Goal: Information Seeking & Learning: Find specific fact

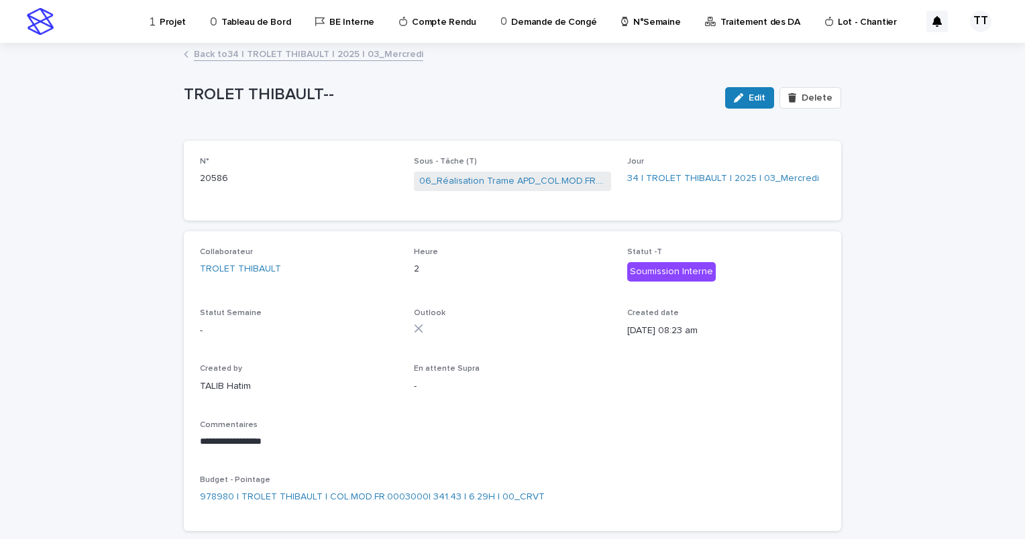
click at [239, 54] on link "Back to 34 | TROLET THIBAULT | 2025 | 03_Mercredi" at bounding box center [308, 53] width 229 height 15
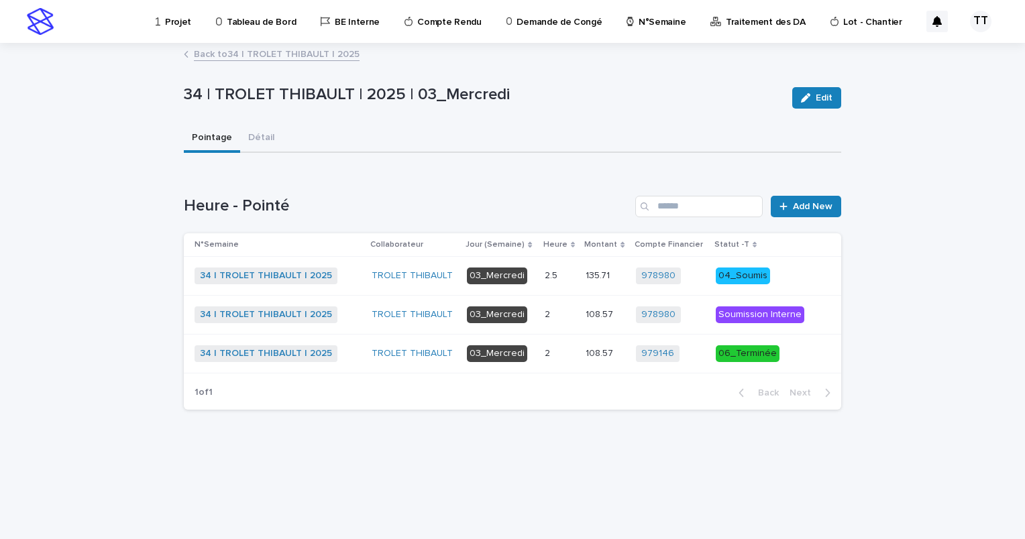
click at [256, 49] on link "Back to 34 | TROLET THIBAULT | 2025" at bounding box center [277, 53] width 166 height 15
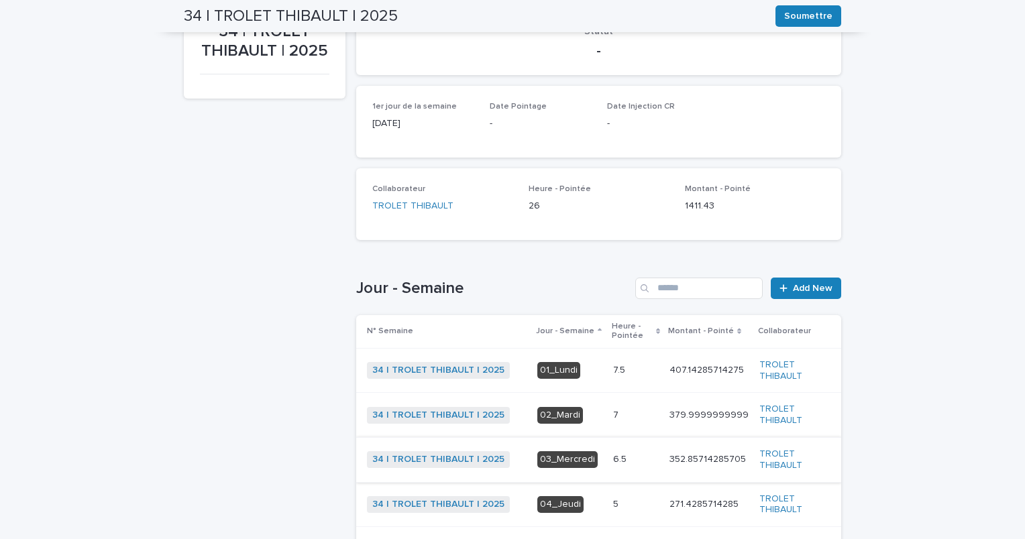
scroll to position [268, 0]
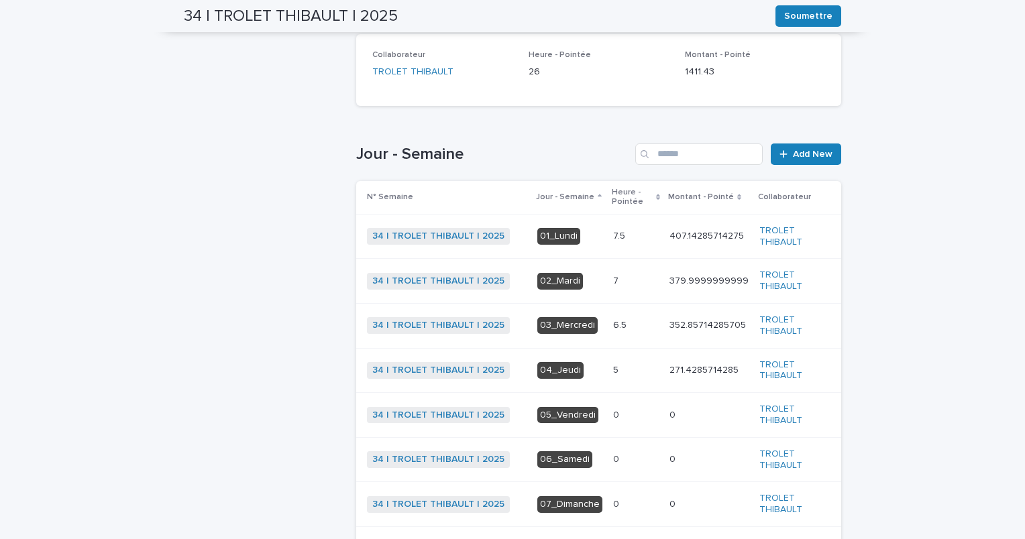
click at [613, 379] on div "5 5" at bounding box center [636, 371] width 46 height 22
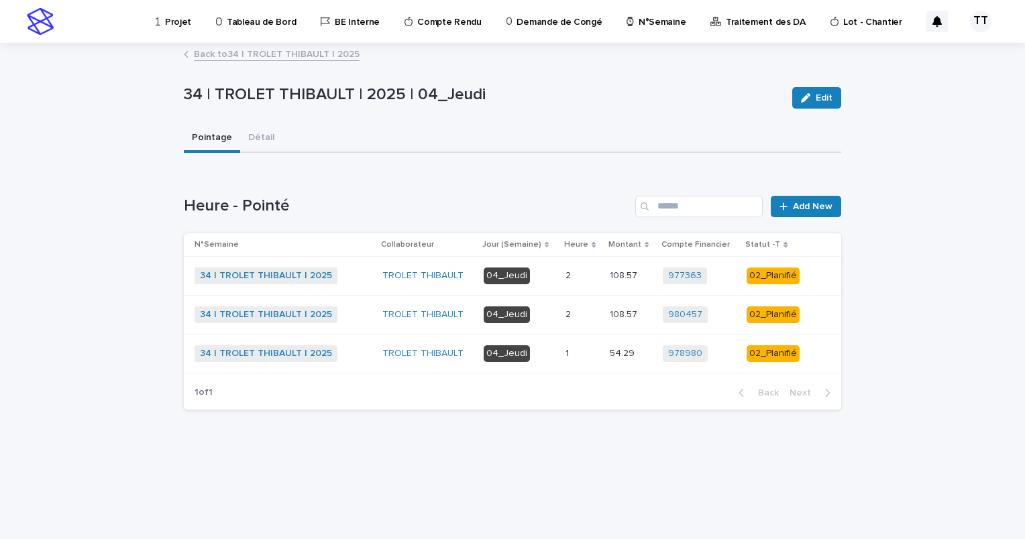
click at [555, 278] on td "04_Jeudi" at bounding box center [519, 276] width 82 height 39
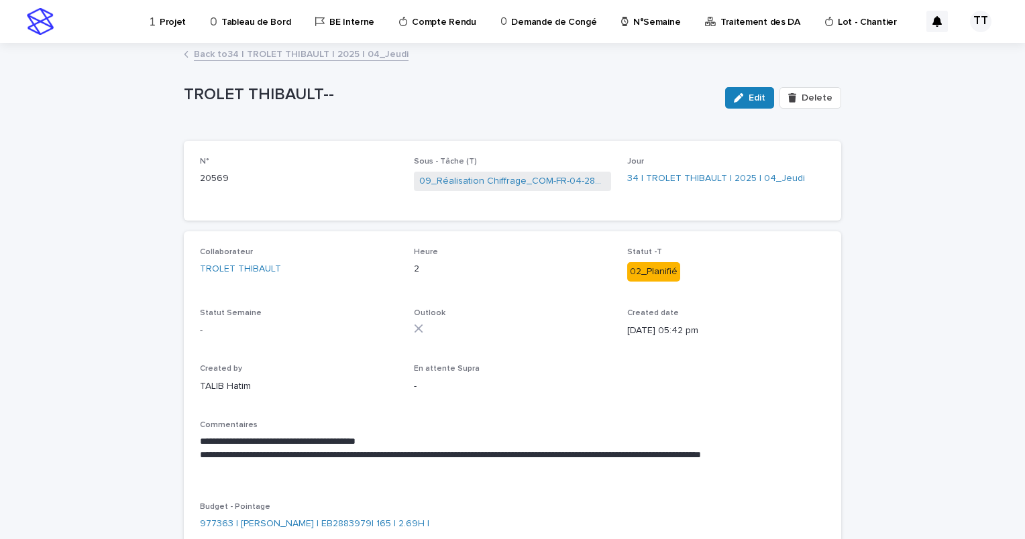
click at [274, 59] on link "Back to 34 | TROLET THIBAULT | 2025 | 04_Jeudi" at bounding box center [301, 53] width 215 height 15
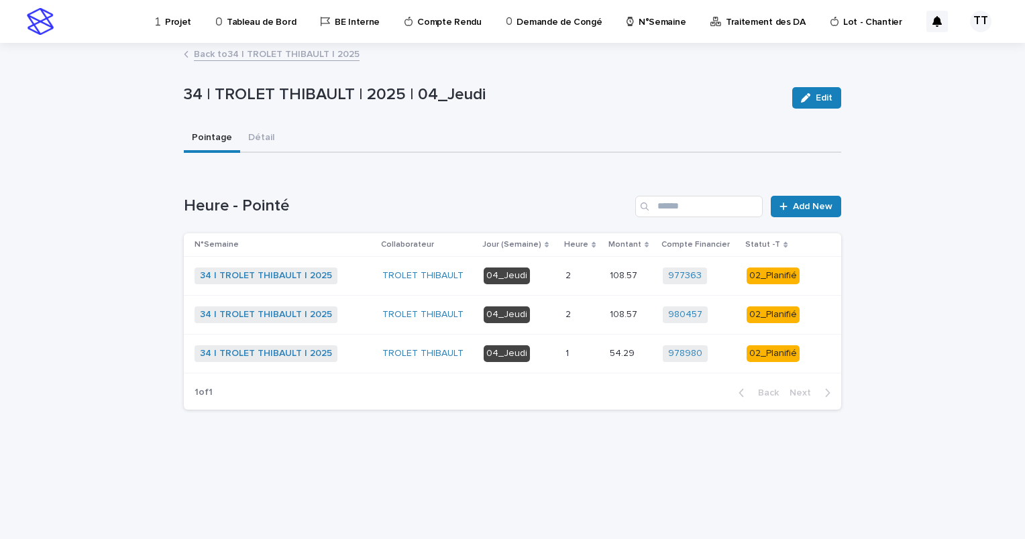
click at [545, 321] on p "04_Jeudi" at bounding box center [519, 315] width 71 height 17
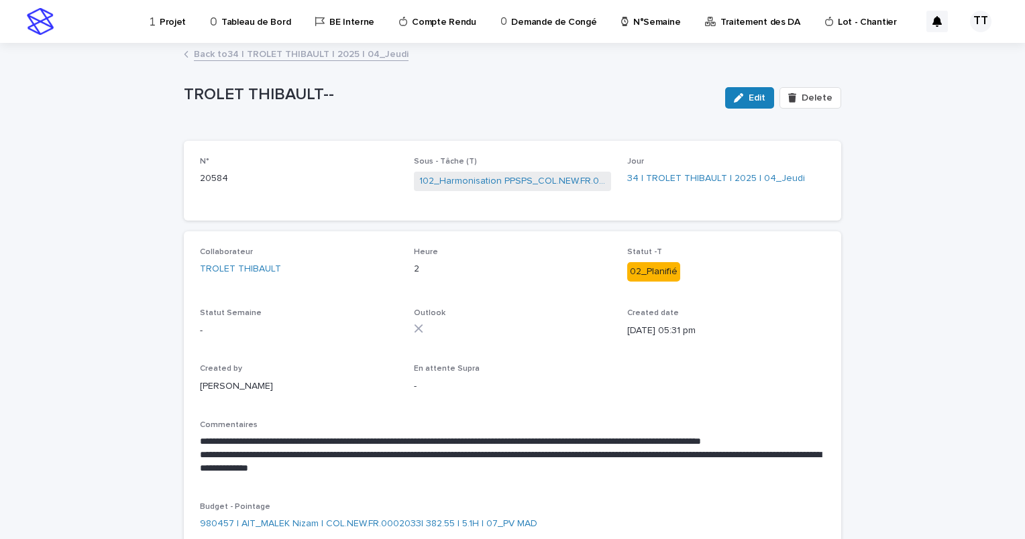
click at [287, 51] on link "Back to 34 | TROLET THIBAULT | 2025 | 04_Jeudi" at bounding box center [301, 53] width 215 height 15
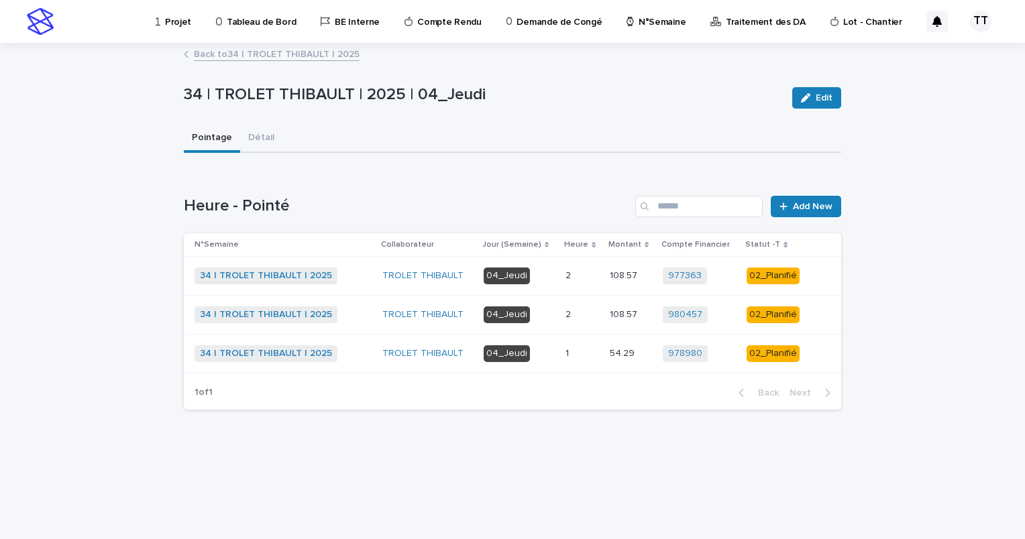
drag, startPoint x: 287, startPoint y: 51, endPoint x: 543, endPoint y: 354, distance: 396.6
click at [543, 354] on p "04_Jeudi" at bounding box center [519, 354] width 71 height 17
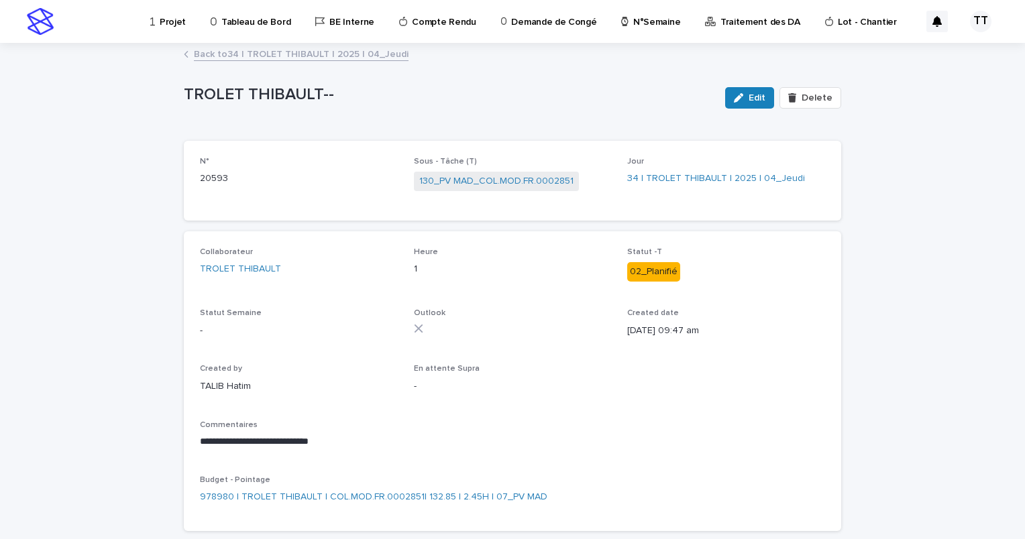
click at [313, 59] on link "Back to 34 | TROLET THIBAULT | 2025 | 04_Jeudi" at bounding box center [301, 53] width 215 height 15
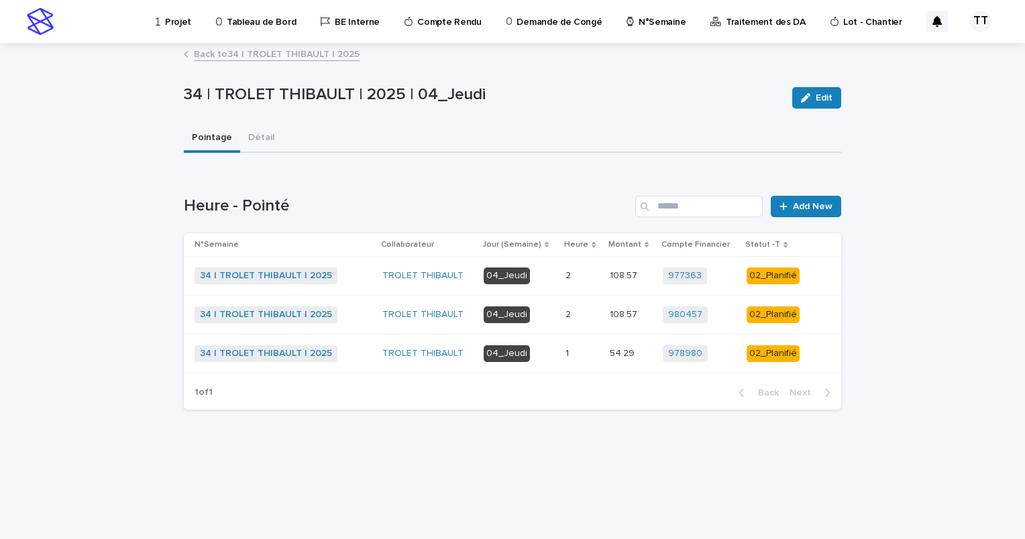
click at [541, 322] on p "04_Jeudi" at bounding box center [519, 315] width 71 height 17
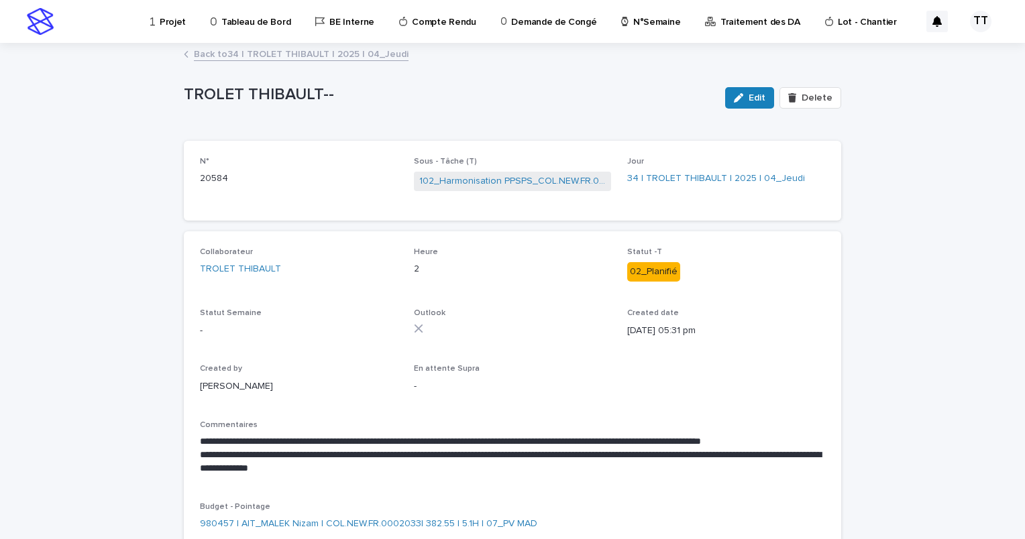
scroll to position [67, 0]
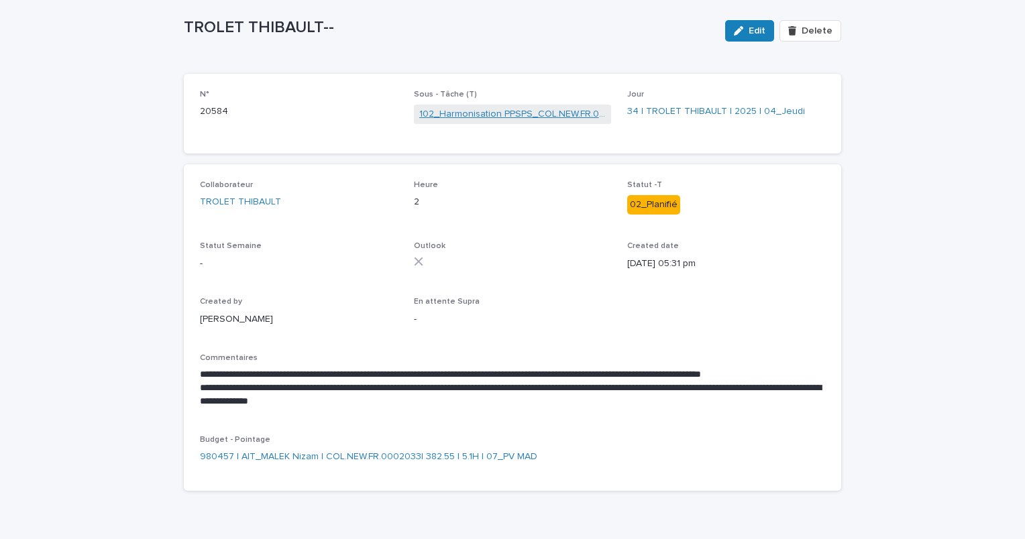
click at [475, 114] on link "102_Harmonisation PPSPS_COL.NEW.FR.0002033" at bounding box center [512, 114] width 187 height 14
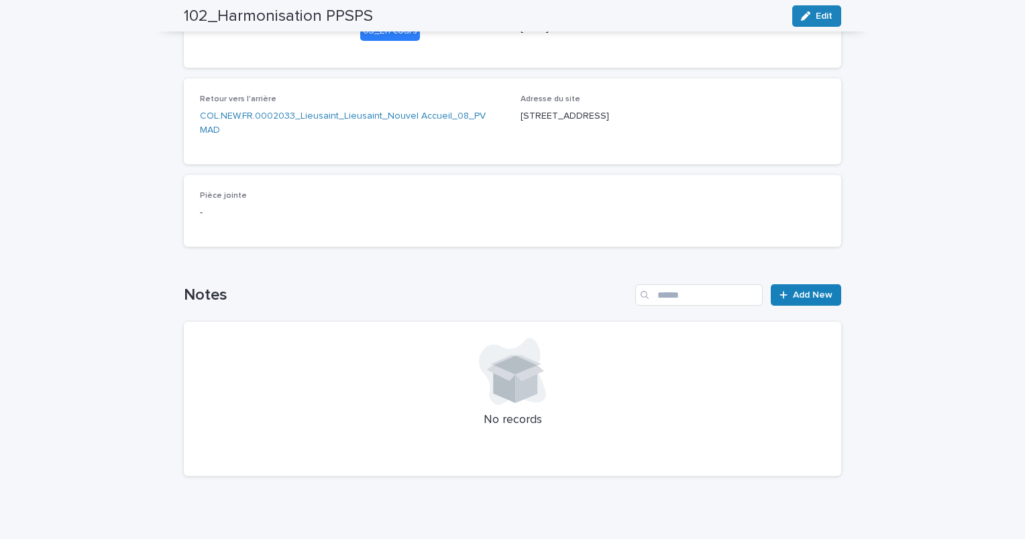
scroll to position [44, 0]
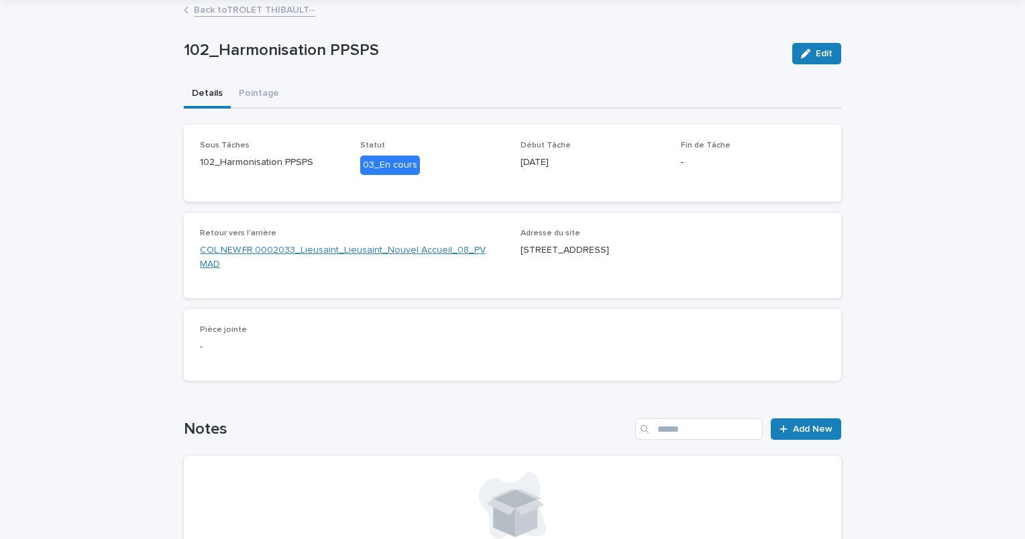
click at [367, 247] on link "COL.NEW.FR.0002033_Lieusaint_Lieusaint_Nouvel Accueil_08_PV MAD" at bounding box center [352, 258] width 305 height 28
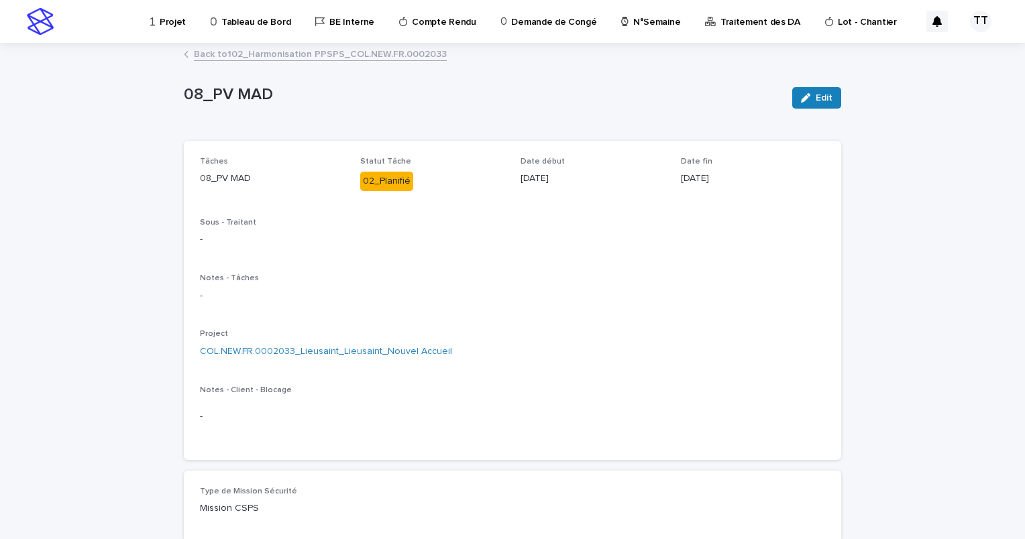
click at [440, 297] on p "-" at bounding box center [512, 296] width 625 height 14
click at [244, 54] on link "Back to 102_Harmonisation PPSPS_COL.NEW.FR.0002033" at bounding box center [320, 53] width 253 height 15
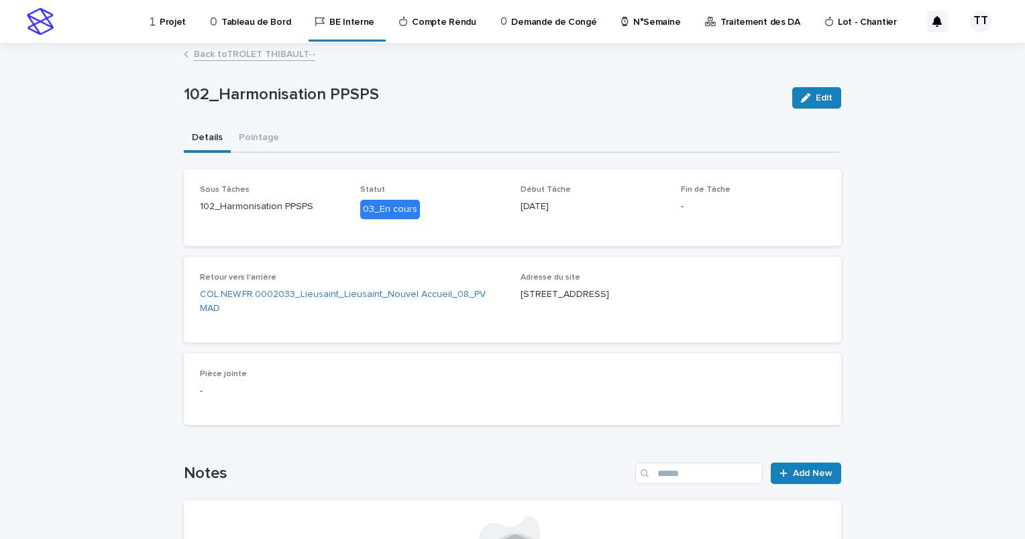
click at [276, 55] on link "Back to TROLET THIBAULT--" at bounding box center [254, 53] width 121 height 15
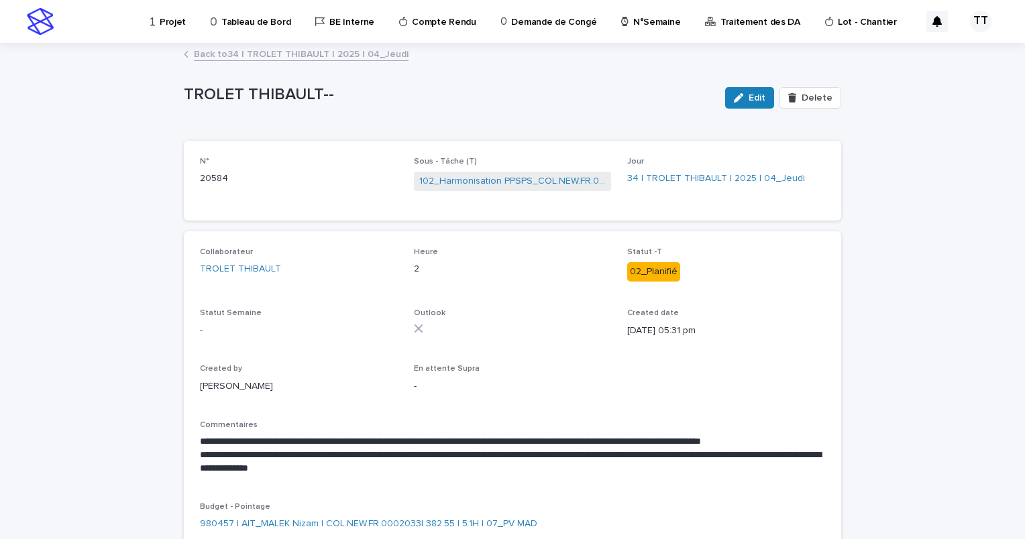
scroll to position [97, 0]
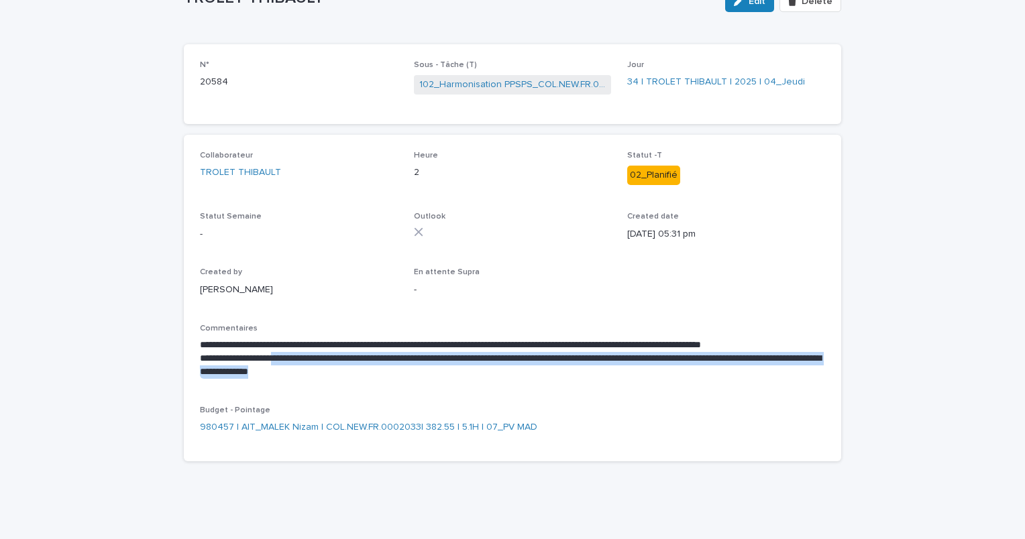
drag, startPoint x: 496, startPoint y: 370, endPoint x: 274, endPoint y: 354, distance: 222.7
click at [274, 354] on p "**********" at bounding box center [512, 365] width 625 height 27
copy p "**********"
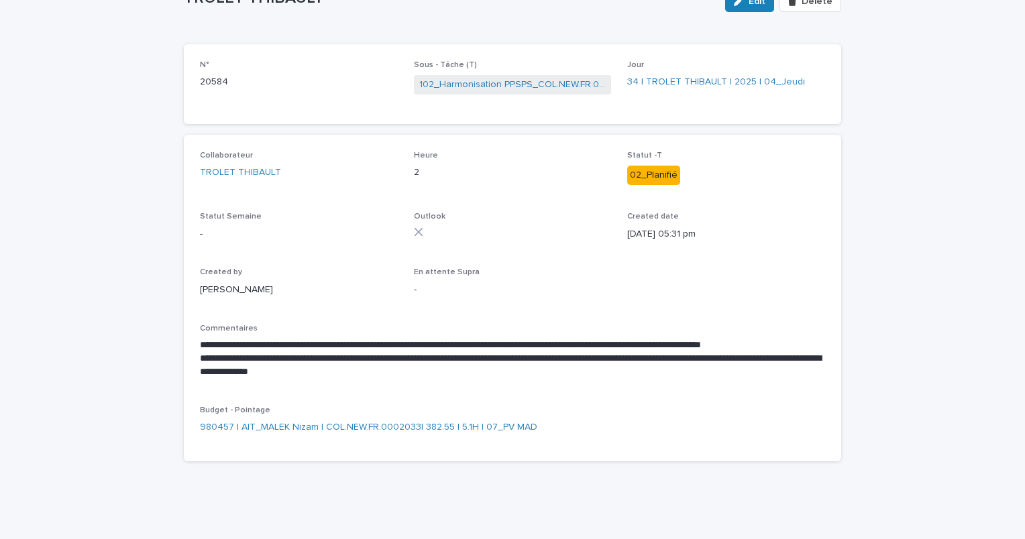
click at [321, 321] on div "**********" at bounding box center [512, 298] width 625 height 295
click at [307, 318] on div "**********" at bounding box center [512, 298] width 625 height 295
drag, startPoint x: 337, startPoint y: 369, endPoint x: 446, endPoint y: 372, distance: 109.4
click at [446, 372] on p "**********" at bounding box center [512, 365] width 625 height 27
copy p "**********"
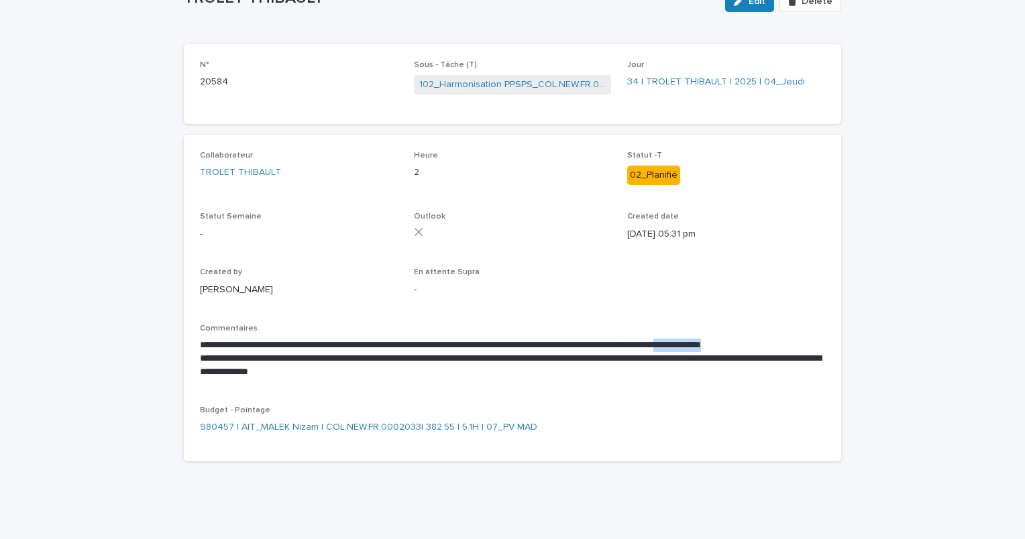
drag, startPoint x: 749, startPoint y: 342, endPoint x: 821, endPoint y: 344, distance: 72.5
click at [821, 344] on div "**********" at bounding box center [513, 298] width 658 height 327
click at [676, 343] on p "**********" at bounding box center [512, 345] width 625 height 13
click at [318, 166] on div "TROLET THIBAULT" at bounding box center [299, 173] width 198 height 14
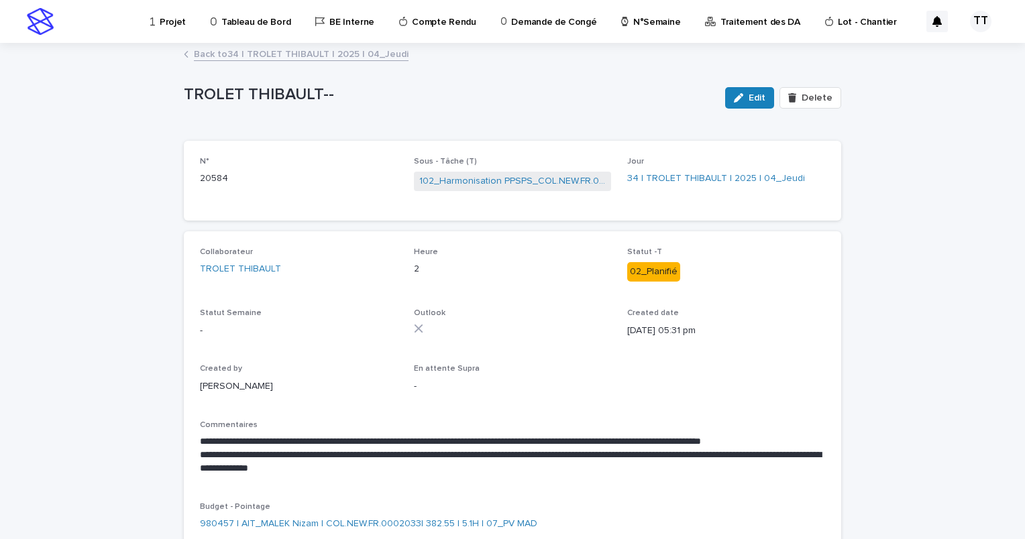
scroll to position [67, 0]
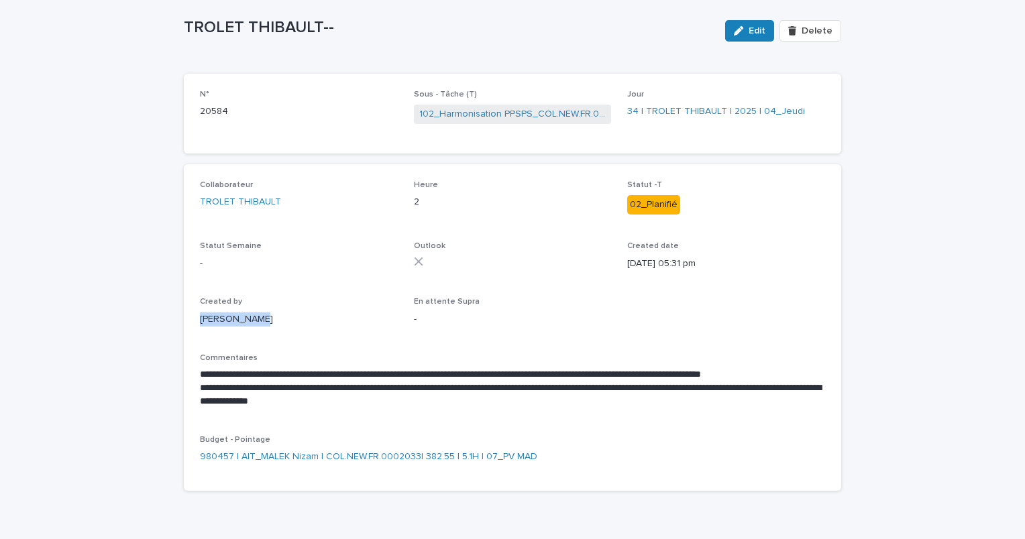
drag, startPoint x: 195, startPoint y: 319, endPoint x: 256, endPoint y: 320, distance: 60.4
click at [256, 320] on p "[PERSON_NAME]" at bounding box center [299, 320] width 198 height 14
copy p "[PERSON_NAME]"
click at [397, 333] on div "**********" at bounding box center [512, 327] width 625 height 295
drag, startPoint x: 545, startPoint y: 397, endPoint x: 533, endPoint y: 373, distance: 26.4
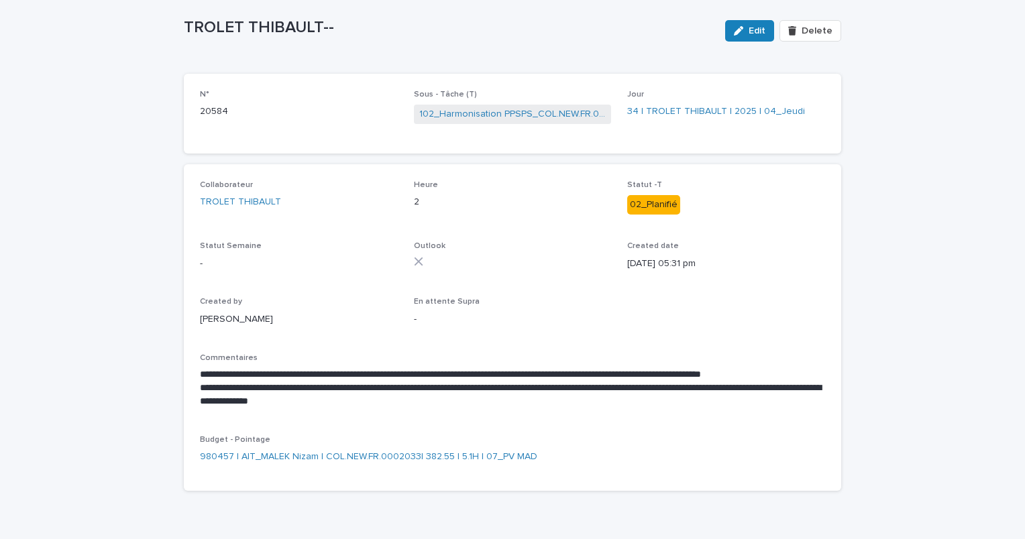
click at [545, 397] on p "**********" at bounding box center [512, 395] width 625 height 27
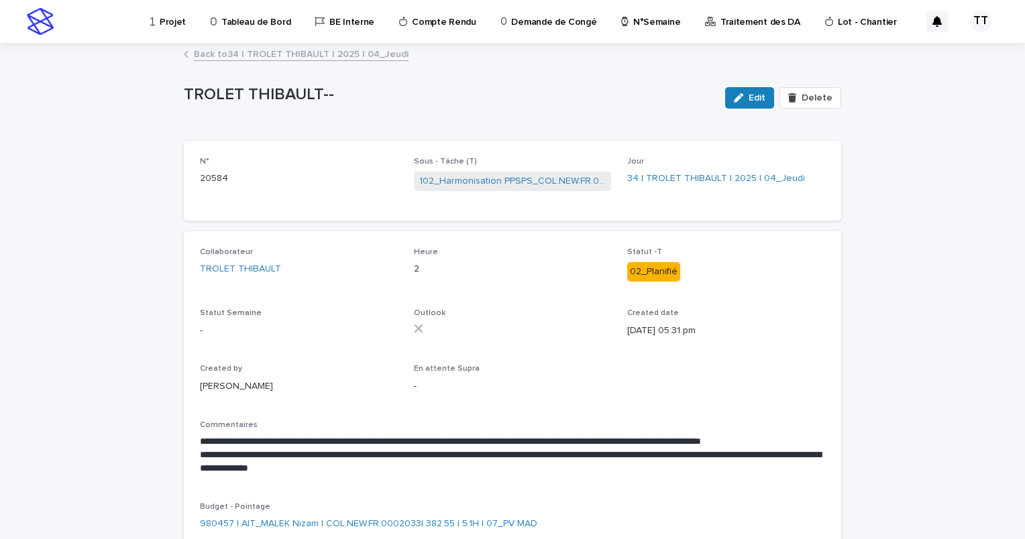
click at [287, 55] on link "Back to 34 | TROLET THIBAULT | 2025 | 04_Jeudi" at bounding box center [301, 53] width 215 height 15
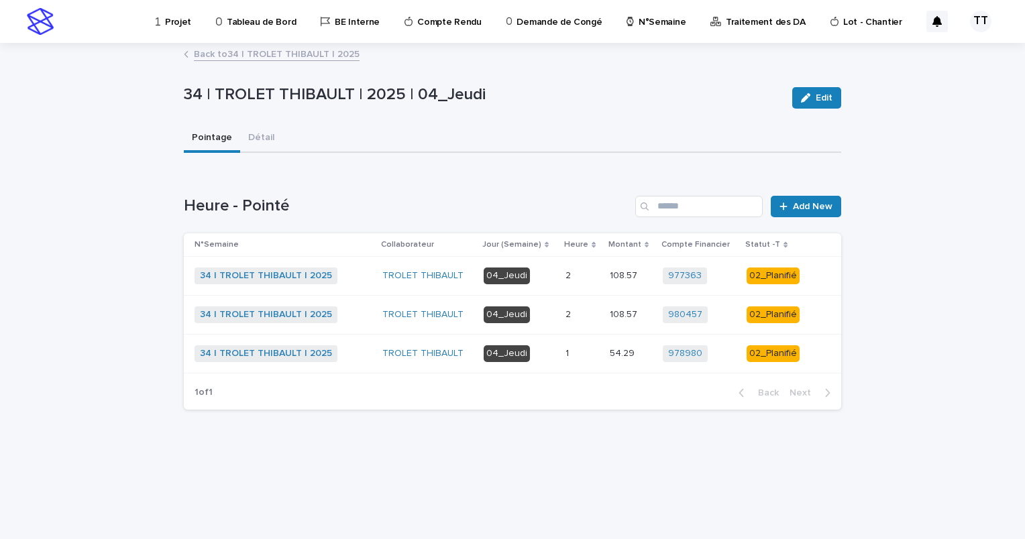
click at [245, 56] on link "Back to 34 | TROLET THIBAULT | 2025" at bounding box center [277, 53] width 166 height 15
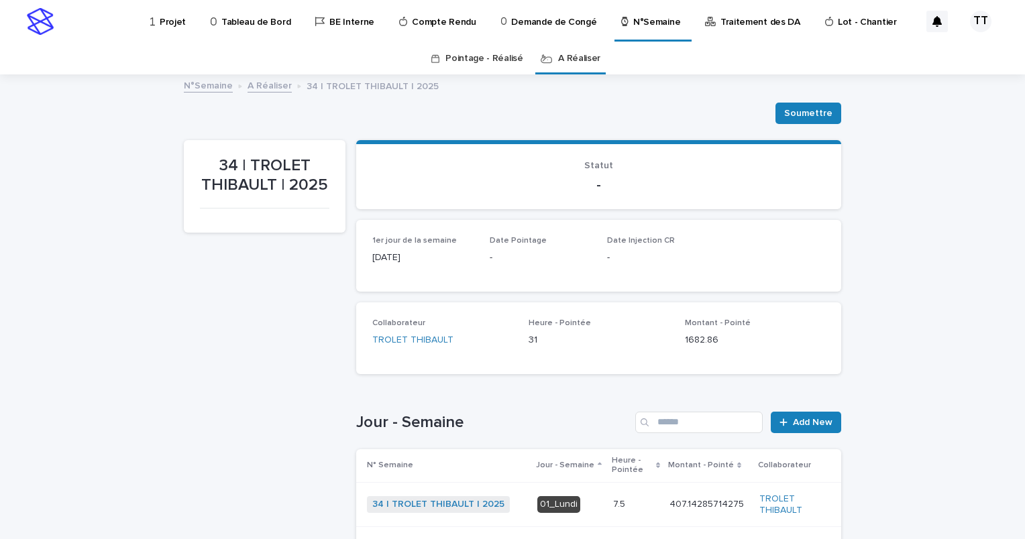
scroll to position [268, 0]
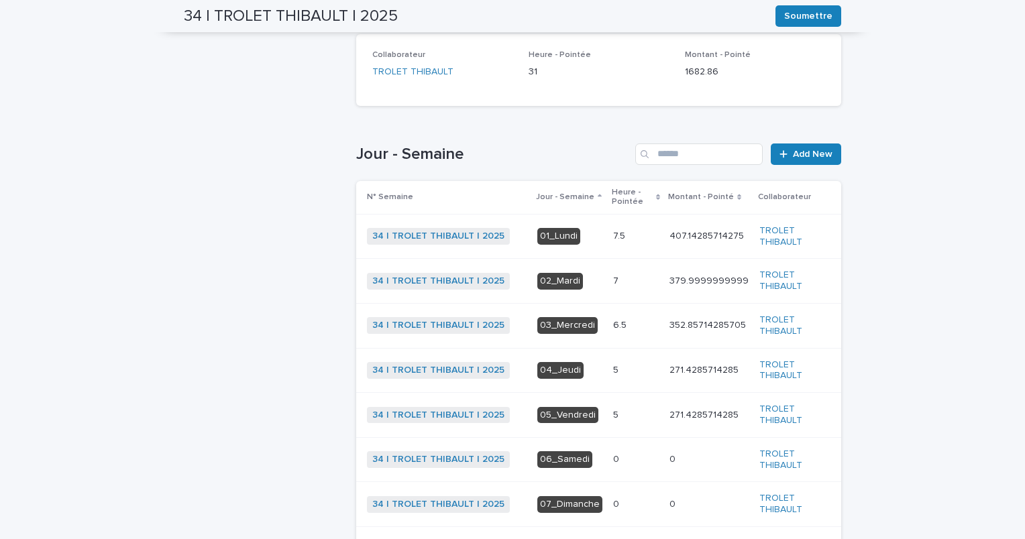
click at [617, 280] on p at bounding box center [636, 281] width 46 height 11
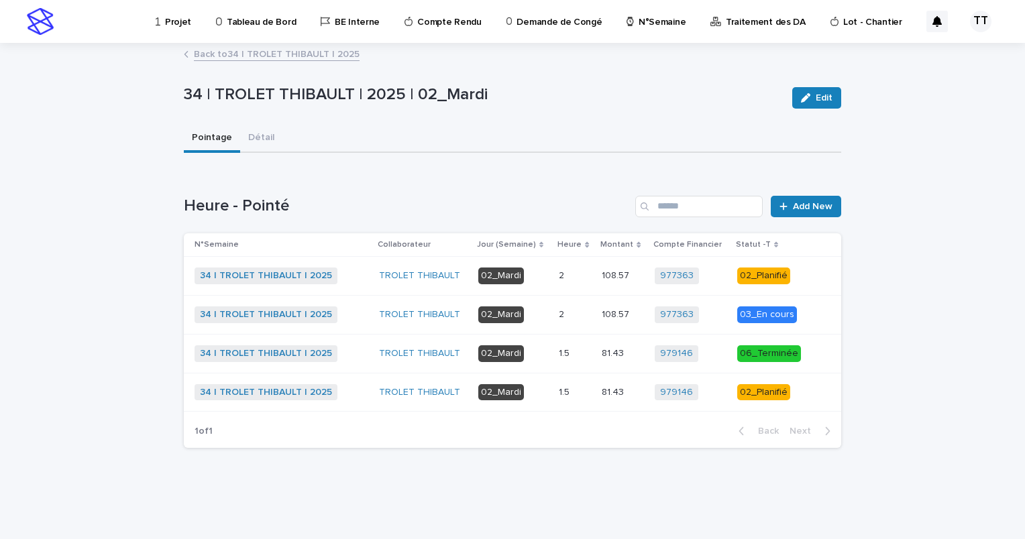
click at [573, 382] on div "1.5 1.5" at bounding box center [575, 393] width 32 height 22
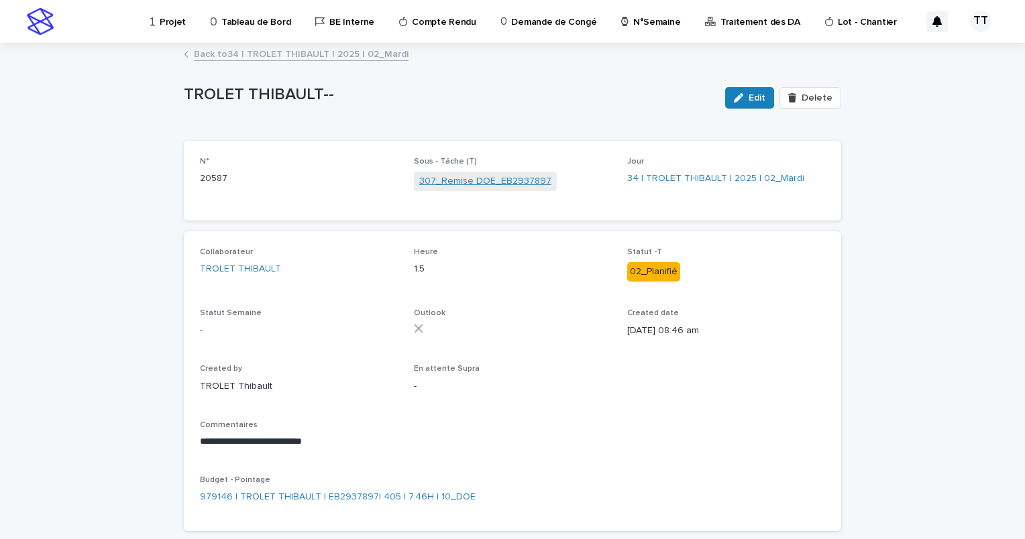
click at [454, 182] on link "307_Remise DOE_EB2937897" at bounding box center [485, 181] width 132 height 14
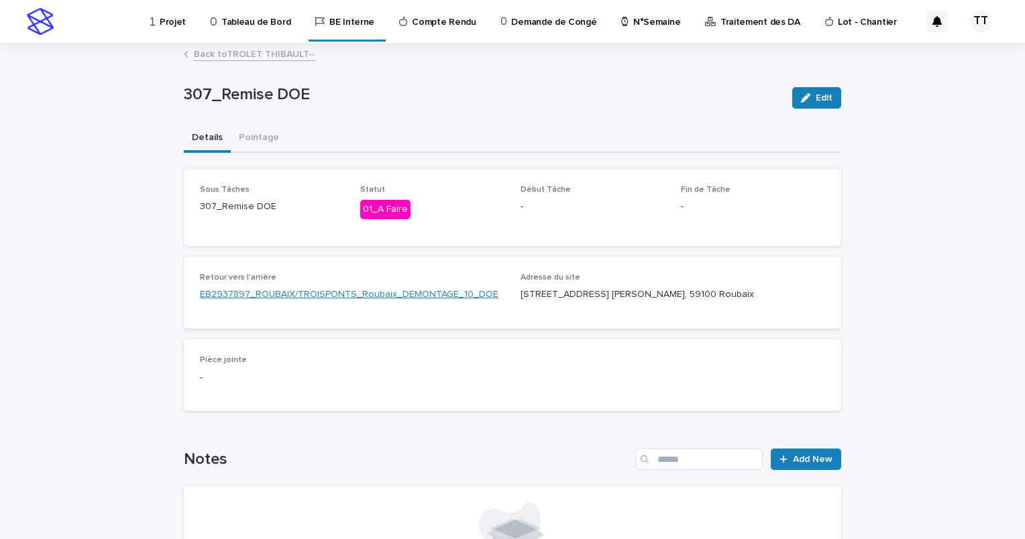
click at [292, 295] on link "EB2937897_ROUBAIX/TROISPONTS_Roubaix_DEMONTAGE_10_DOE" at bounding box center [349, 295] width 299 height 14
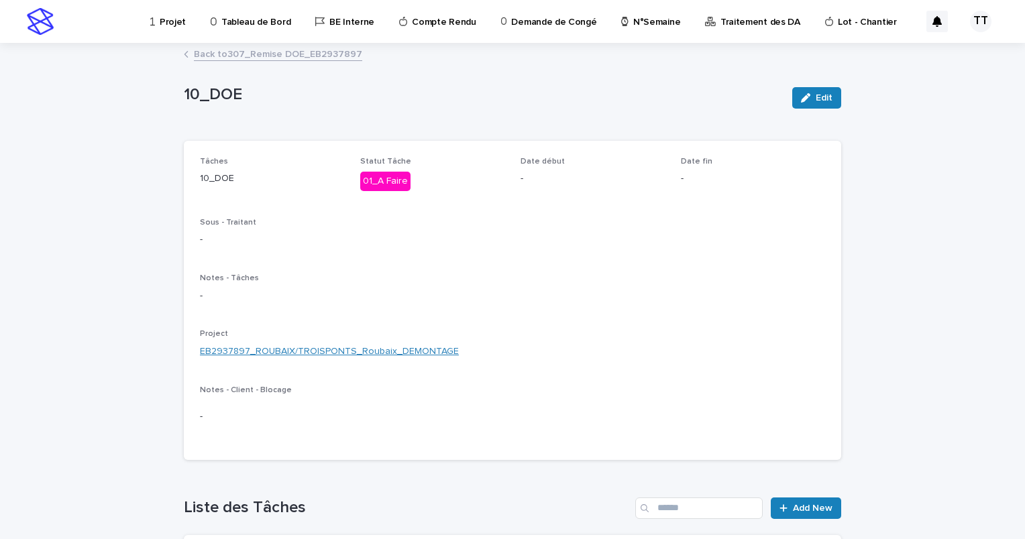
click at [326, 348] on link "EB2937897_ROUBAIX/TROISPONTS_Roubaix_DEMONTAGE" at bounding box center [329, 352] width 259 height 14
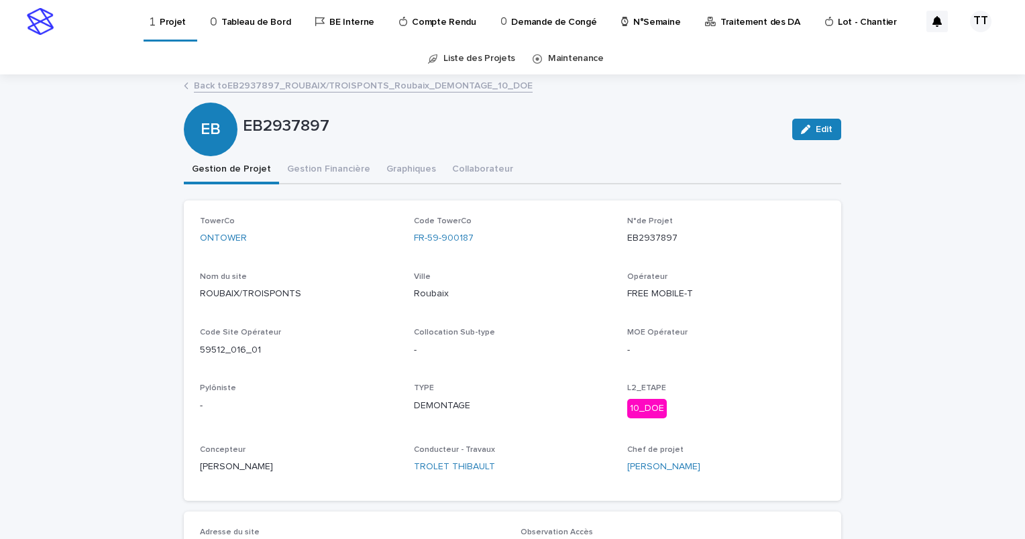
scroll to position [67, 0]
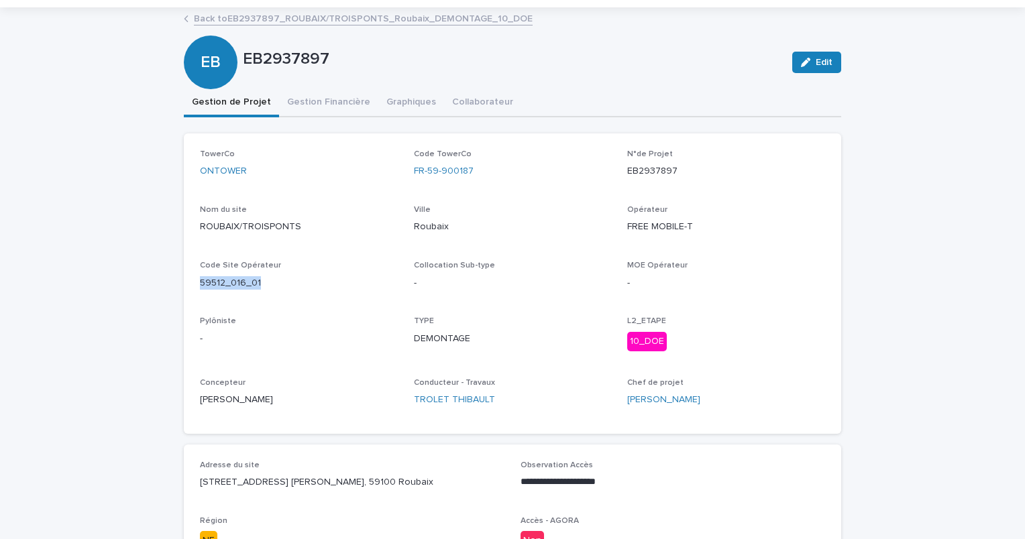
drag, startPoint x: 266, startPoint y: 286, endPoint x: 172, endPoint y: 287, distance: 94.6
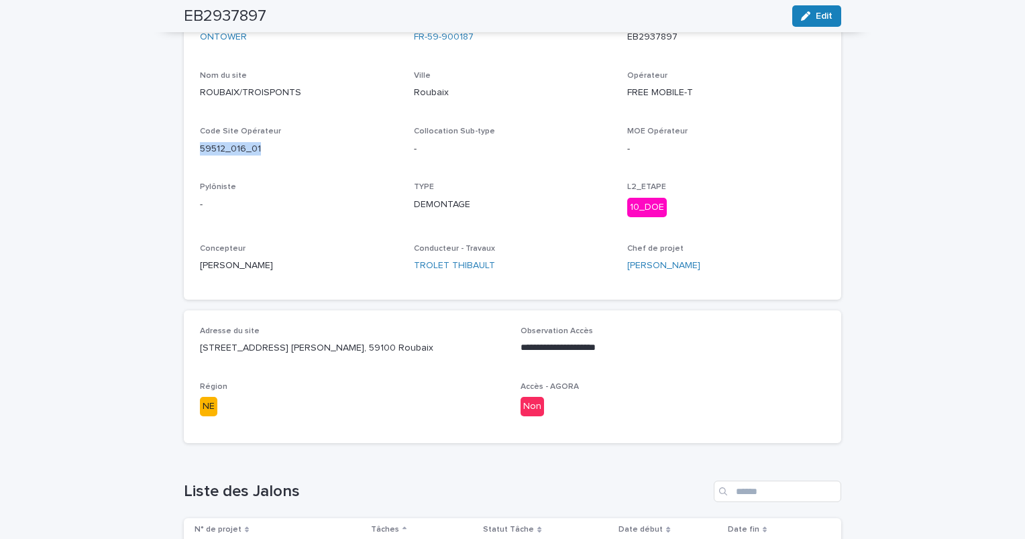
scroll to position [0, 0]
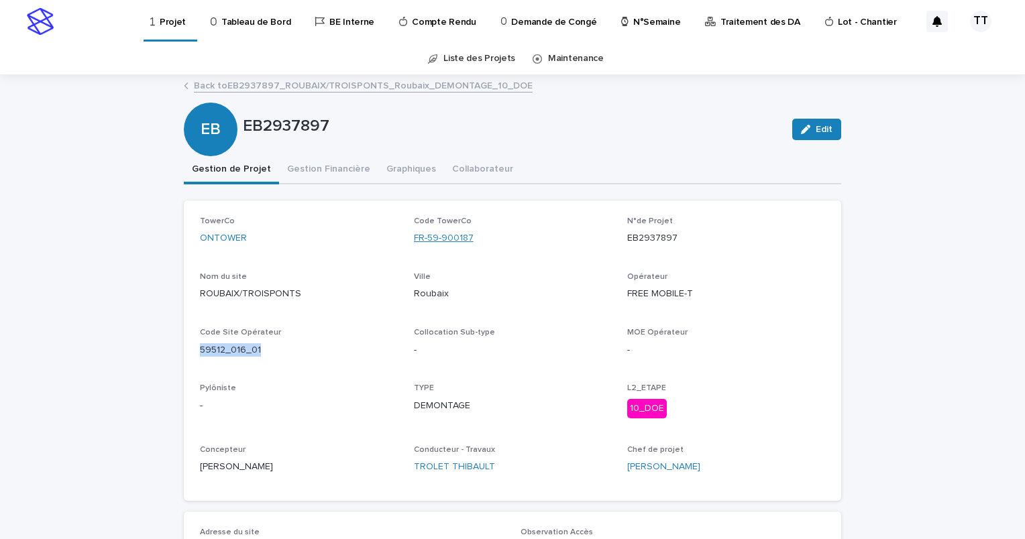
click at [424, 239] on link "FR-59-900187" at bounding box center [444, 238] width 60 height 14
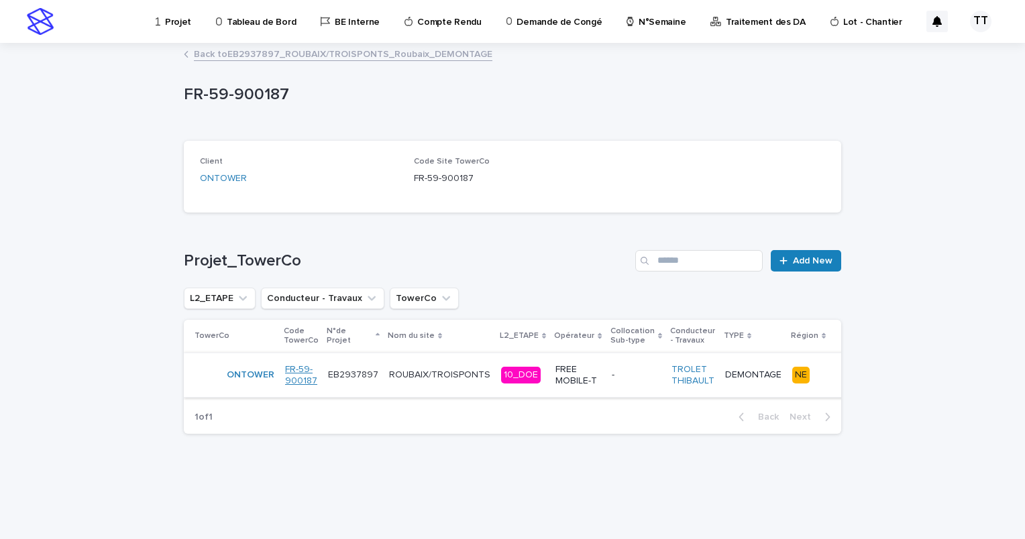
click at [296, 377] on link "FR-59-900187" at bounding box center [301, 375] width 32 height 23
click at [298, 371] on link "FR-59-900187" at bounding box center [301, 375] width 32 height 23
click at [259, 371] on link "ONTOWER" at bounding box center [251, 375] width 48 height 11
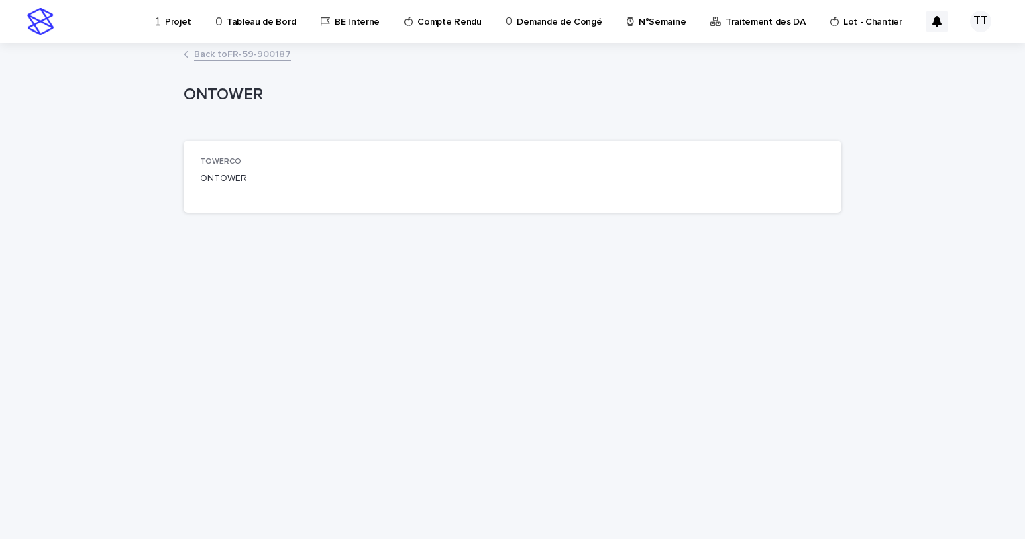
click at [217, 58] on link "Back to FR-59-900187" at bounding box center [242, 53] width 97 height 15
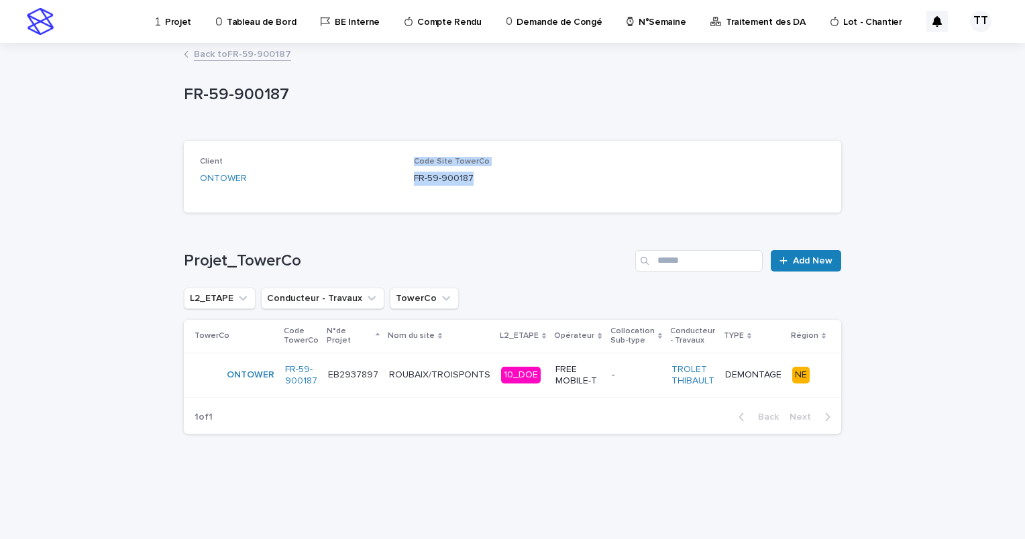
drag, startPoint x: 482, startPoint y: 178, endPoint x: 306, endPoint y: 179, distance: 175.8
click at [306, 179] on div "Client ONTOWER Code Site TowerCo FR-59-900187" at bounding box center [512, 177] width 625 height 40
click at [487, 181] on p "FR-59-900187" at bounding box center [513, 179] width 198 height 14
drag, startPoint x: 473, startPoint y: 176, endPoint x: 415, endPoint y: 180, distance: 57.8
click at [415, 180] on p "FR-59-900187" at bounding box center [513, 179] width 198 height 14
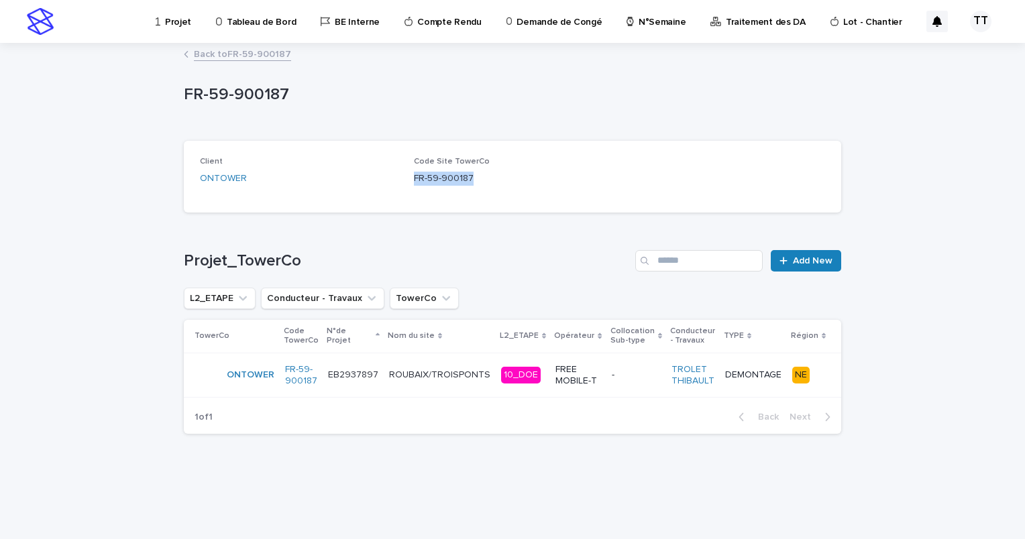
copy p "FR-59-900187"
click at [219, 58] on link "Back to FR-59-900187" at bounding box center [242, 53] width 97 height 15
click at [403, 376] on p "ROUBAIX/TROISPONTS" at bounding box center [441, 374] width 104 height 14
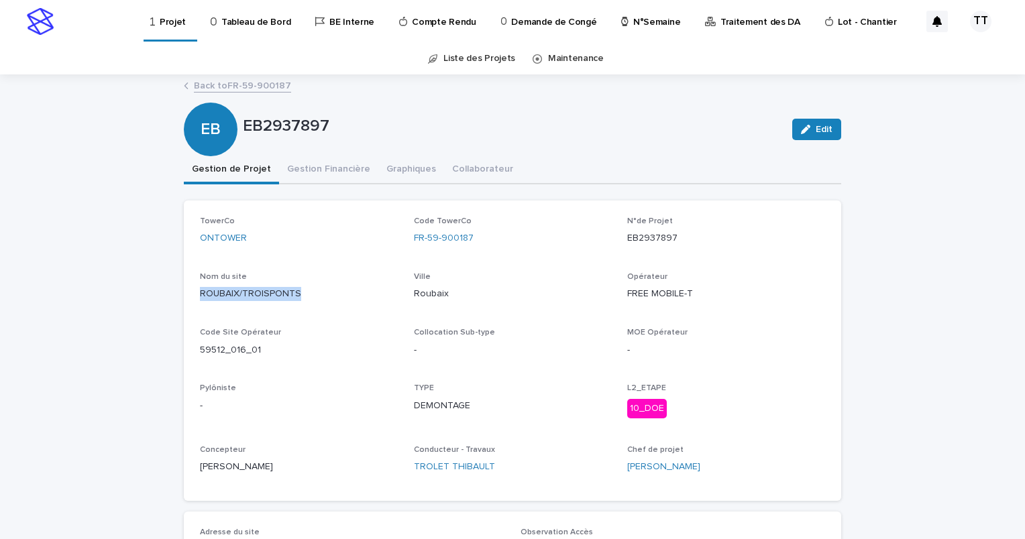
drag, startPoint x: 195, startPoint y: 294, endPoint x: 294, endPoint y: 294, distance: 99.3
click at [294, 294] on p "ROUBAIX/TROISPONTS" at bounding box center [299, 294] width 198 height 14
copy p "ROUBAIX/TROISPONTS"
click at [334, 399] on p "-" at bounding box center [299, 406] width 198 height 14
click at [438, 235] on link "FR-59-900187" at bounding box center [444, 238] width 60 height 14
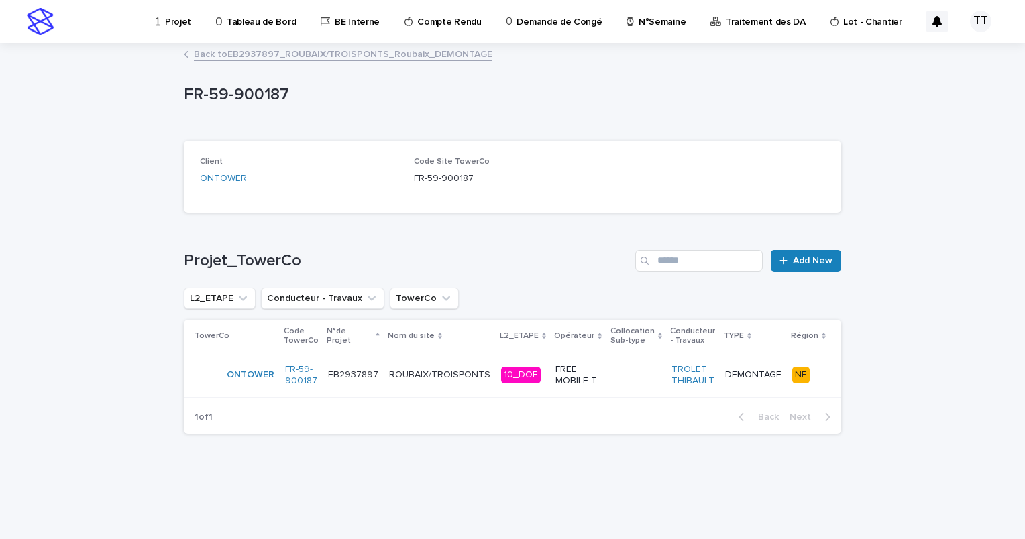
click at [235, 176] on link "ONTOWER" at bounding box center [223, 179] width 47 height 14
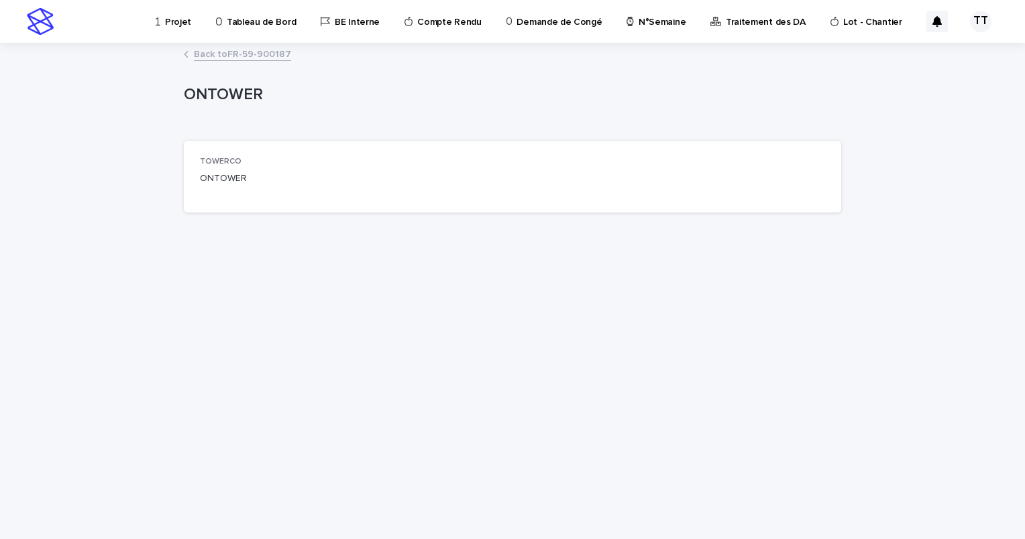
click at [217, 59] on link "Back to FR-59-900187" at bounding box center [242, 53] width 97 height 15
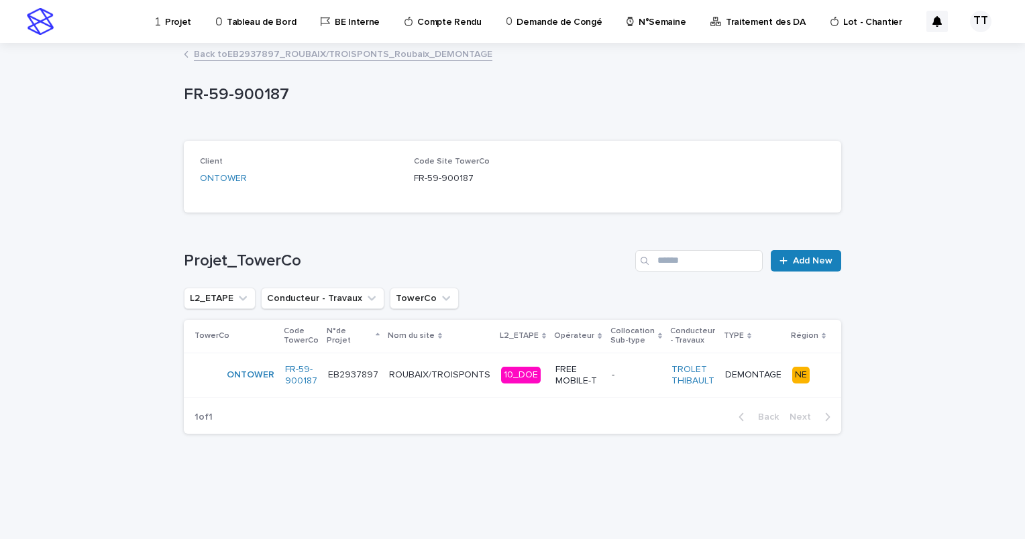
click at [220, 58] on link "Back to EB2937897_ROUBAIX/TROISPONTS_Roubaix_DEMONTAGE" at bounding box center [343, 53] width 299 height 15
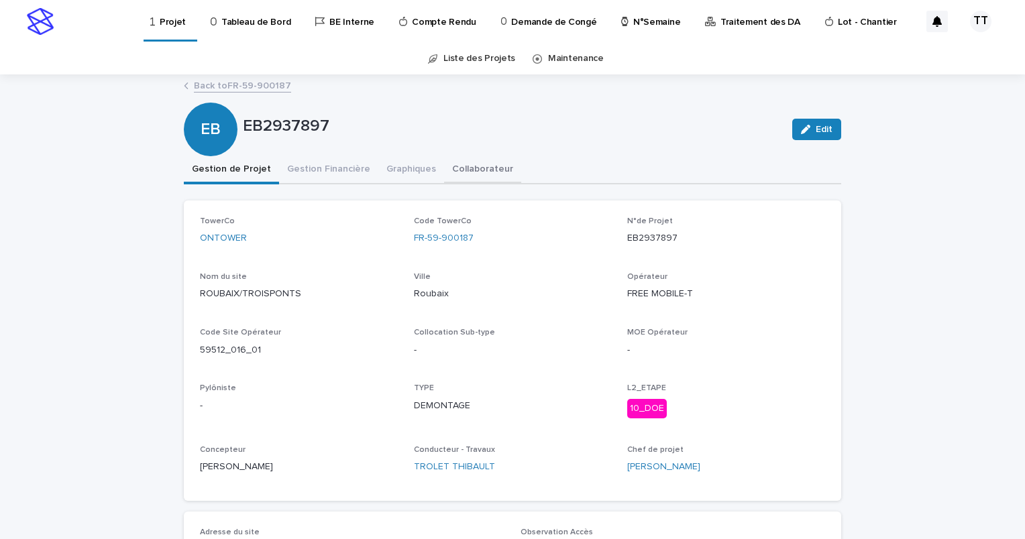
click at [398, 174] on button "Graphiques" at bounding box center [411, 170] width 66 height 28
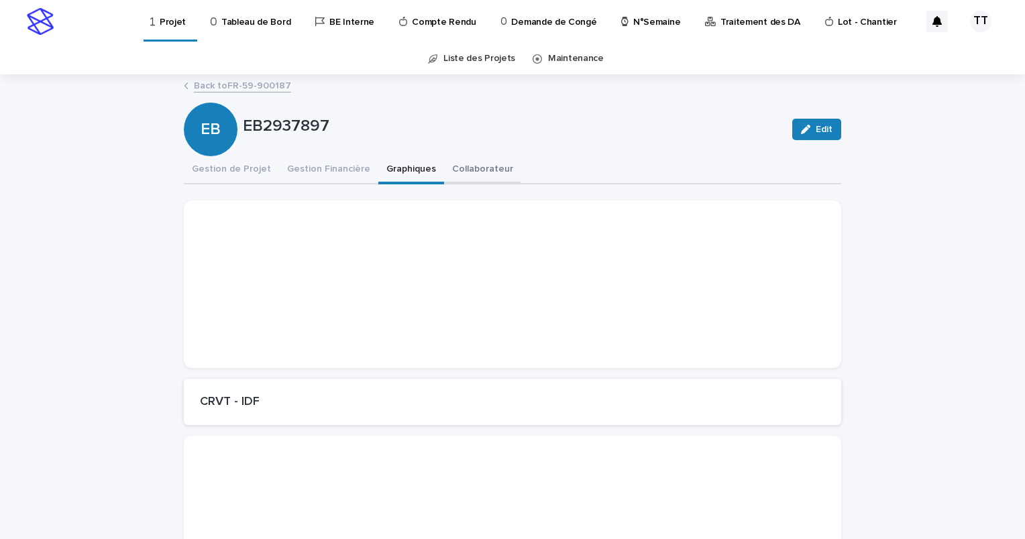
click at [459, 166] on button "Collaborateur" at bounding box center [482, 170] width 77 height 28
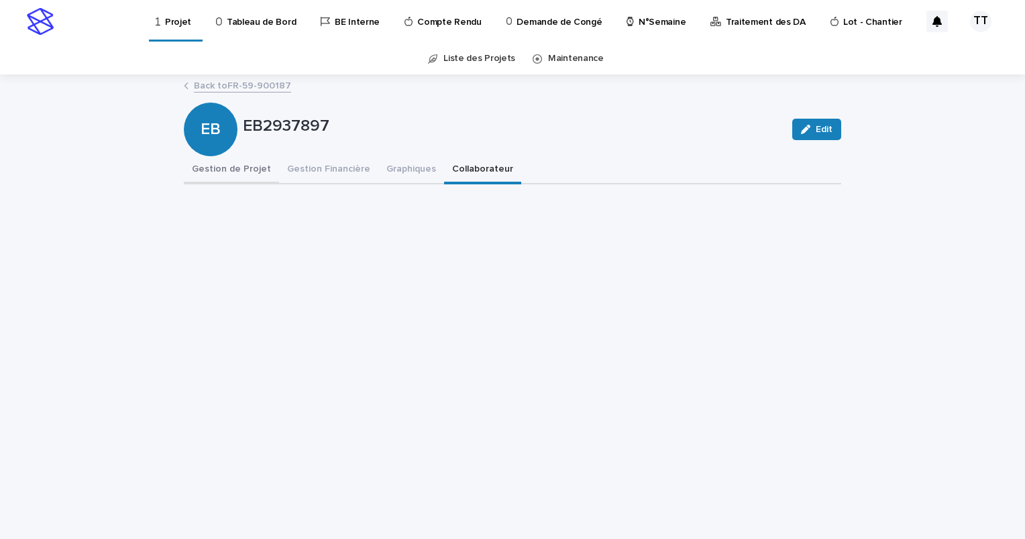
click at [254, 169] on button "Gestion de Projet" at bounding box center [231, 170] width 95 height 28
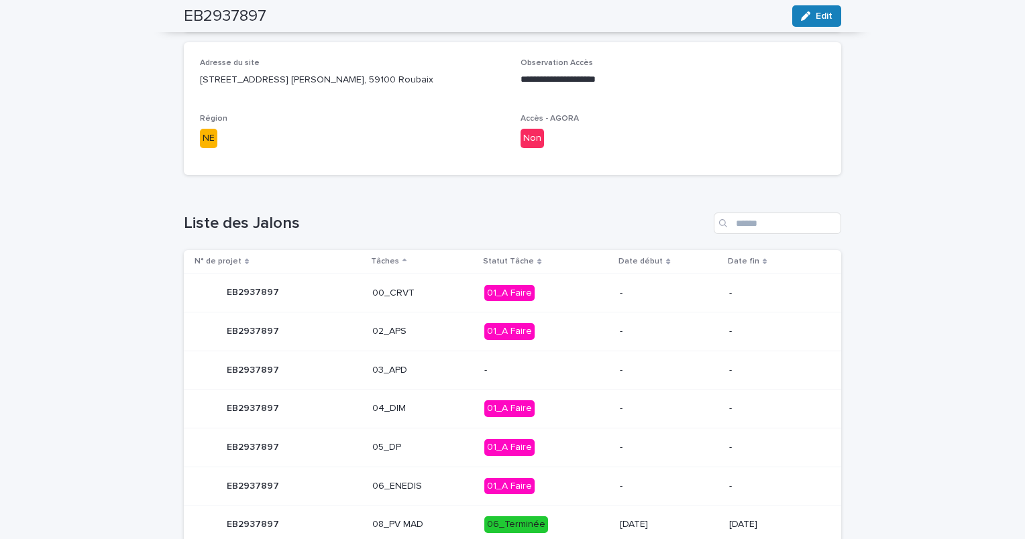
scroll to position [604, 0]
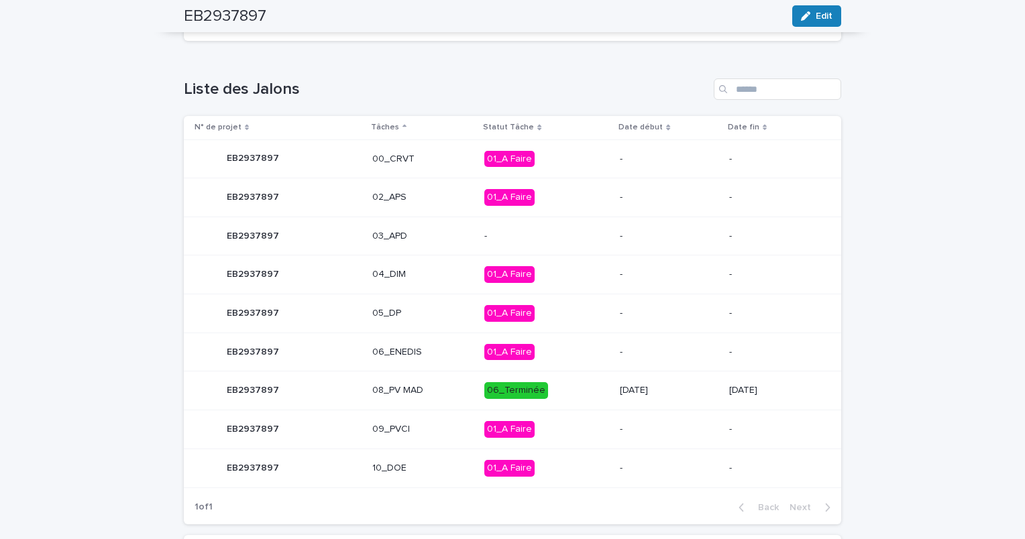
click at [429, 162] on p "00_CRVT" at bounding box center [422, 159] width 101 height 11
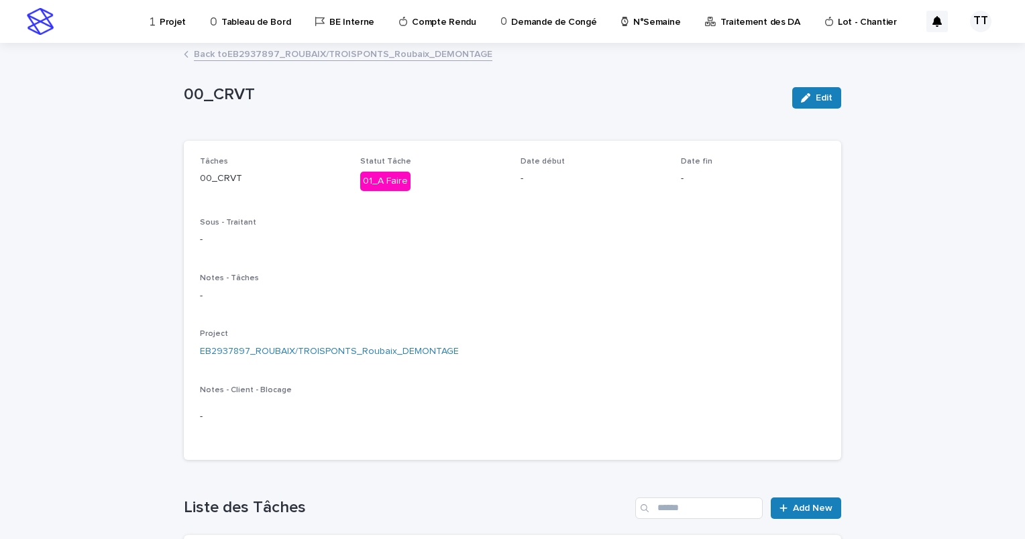
drag, startPoint x: 429, startPoint y: 168, endPoint x: 370, endPoint y: 266, distance: 114.9
click at [370, 266] on div "Tâches 00_CRVT Statut Tâche 01_A Faire Date début - Date fin - Sous - Traitant …" at bounding box center [512, 300] width 625 height 287
click at [355, 352] on link "EB2937897_ROUBAIX/TROISPONTS_Roubaix_DEMONTAGE" at bounding box center [329, 352] width 259 height 14
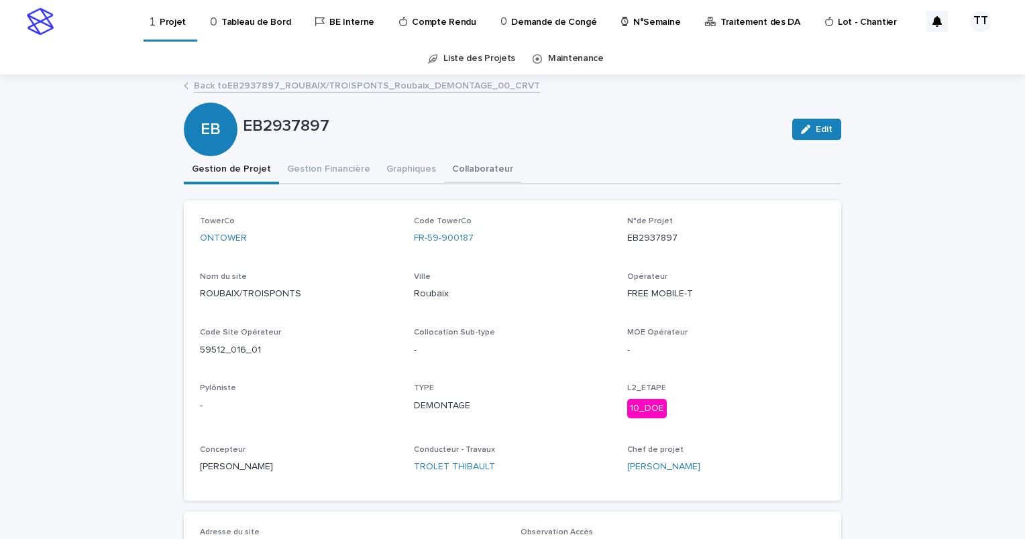
click at [444, 173] on button "Collaborateur" at bounding box center [482, 170] width 77 height 28
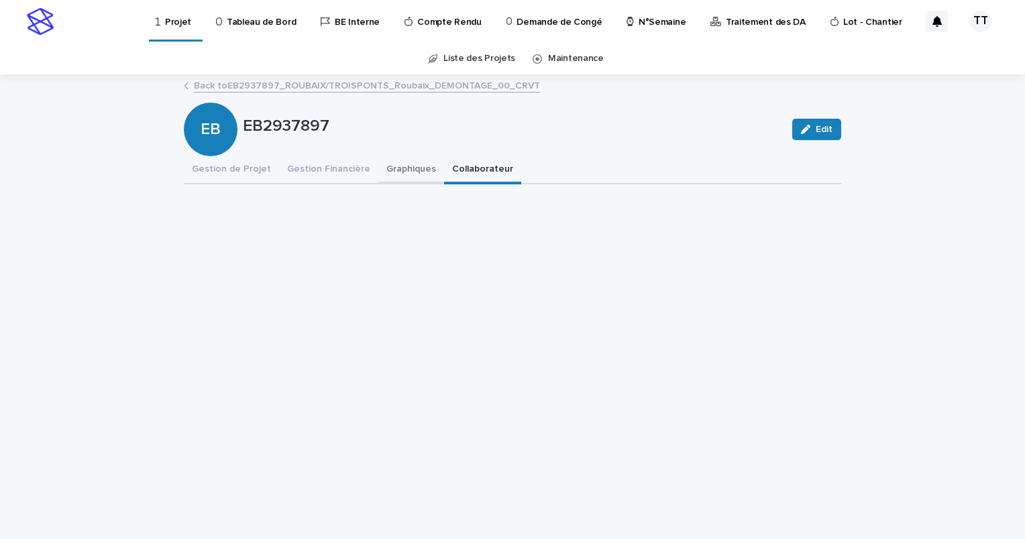
click at [412, 172] on button "Graphiques" at bounding box center [411, 170] width 66 height 28
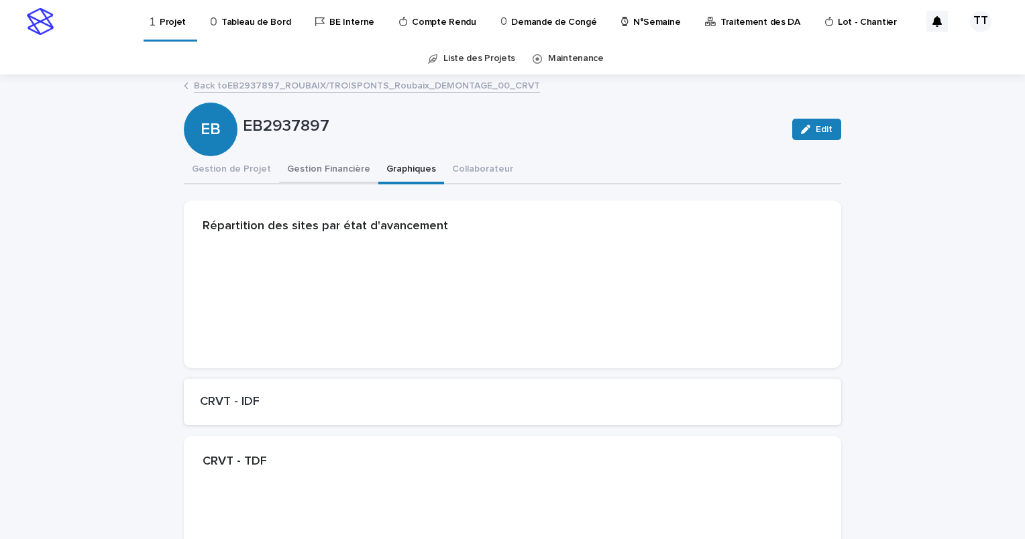
click at [329, 170] on button "Gestion Financière" at bounding box center [328, 170] width 99 height 28
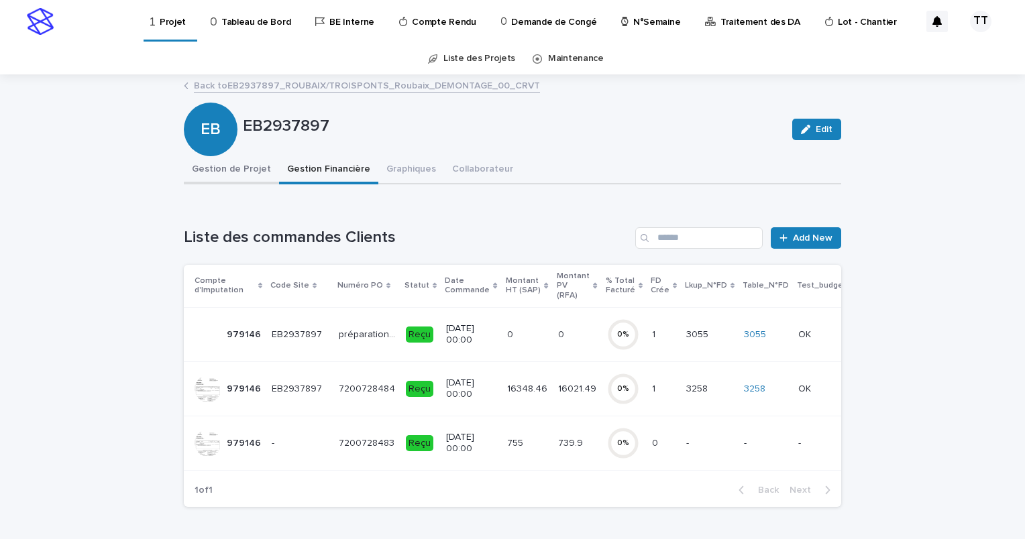
click at [242, 166] on button "Gestion de Projet" at bounding box center [231, 170] width 95 height 28
